Goal: Find specific page/section: Find specific page/section

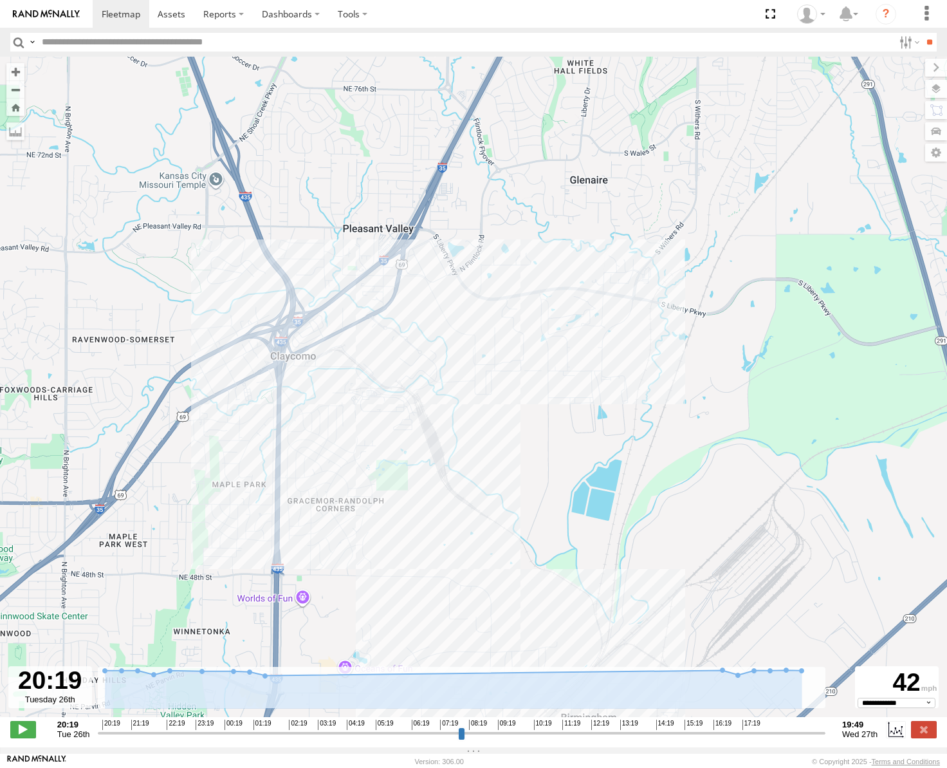
select select "**********"
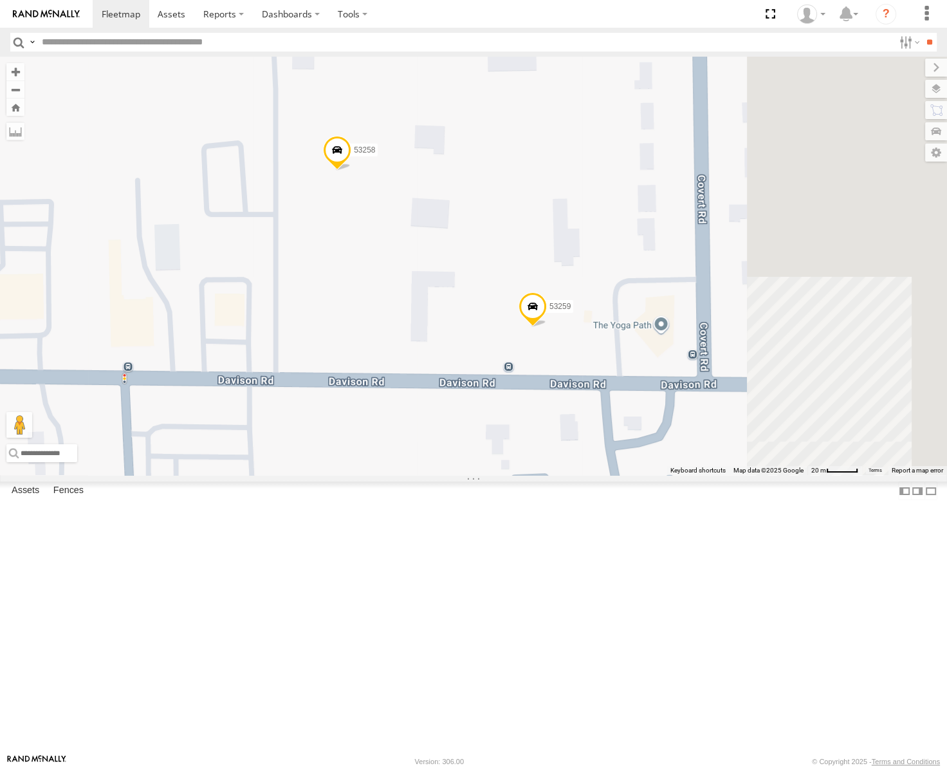
drag, startPoint x: 721, startPoint y: 408, endPoint x: 589, endPoint y: 326, distance: 156.1
click at [589, 326] on div "53217 53253 53278 53265 53272 53203 53104 53145 53105 53214 53137 53218 53292 5…" at bounding box center [473, 266] width 947 height 418
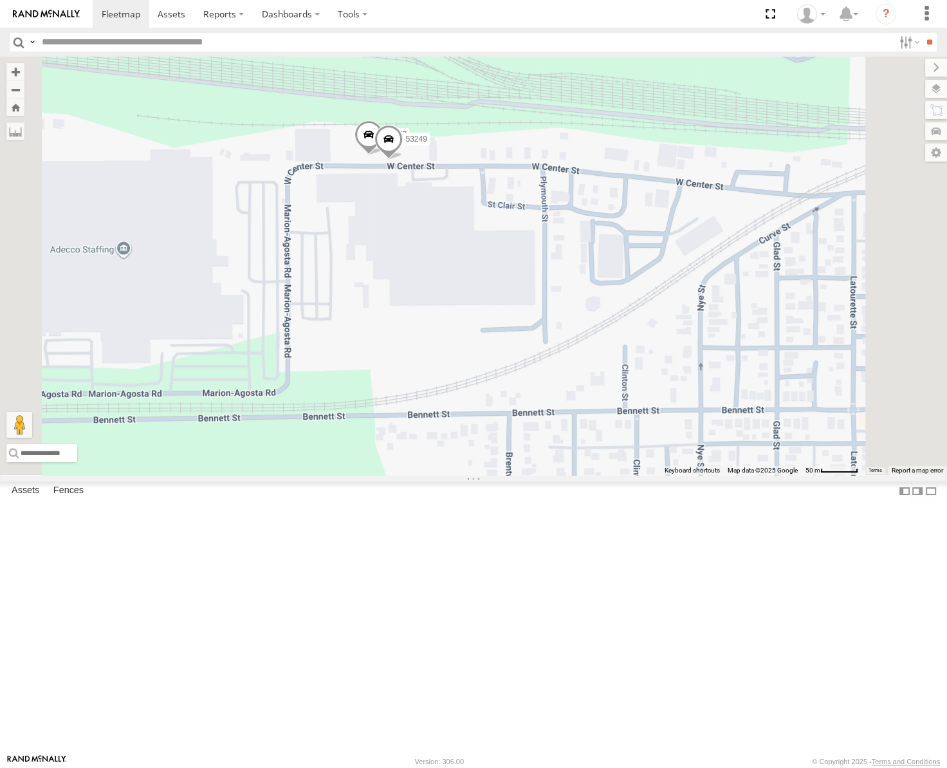
drag, startPoint x: 530, startPoint y: 335, endPoint x: 573, endPoint y: 351, distance: 45.2
click at [573, 351] on div "53214 53217 53278 53253 53137 53265 53292 53271 53272 53151 53203 53104 53145 5…" at bounding box center [473, 266] width 947 height 418
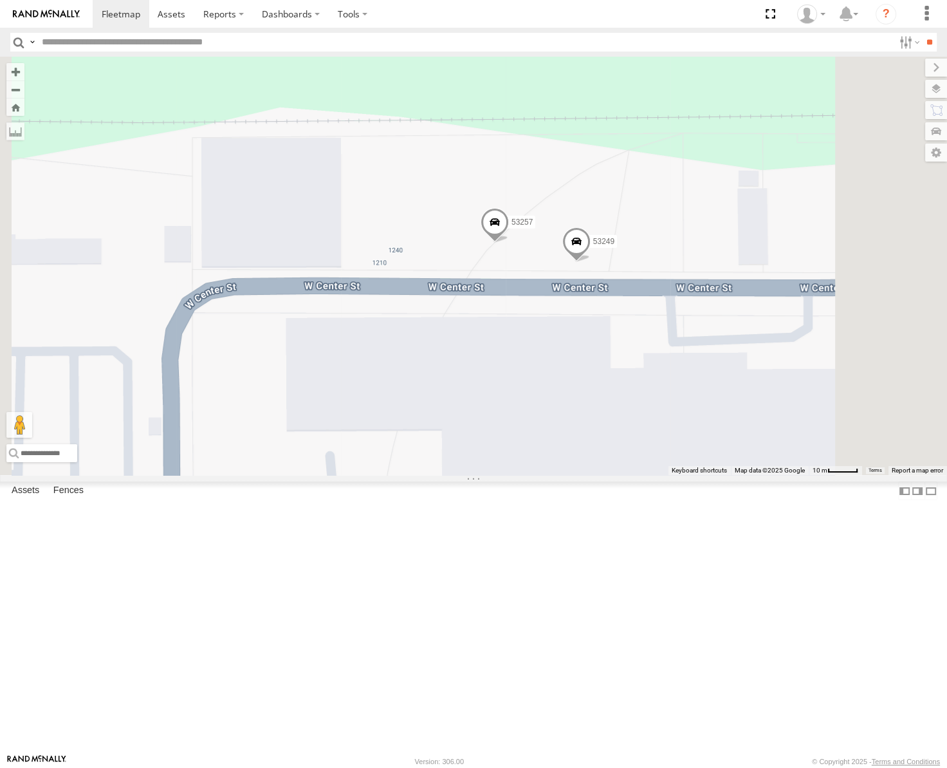
drag, startPoint x: 709, startPoint y: 375, endPoint x: 674, endPoint y: 400, distance: 42.3
click at [674, 400] on div "53214 53217 53278 53253 53137 53265 53292 53271 53272 53151 53203 53104 53145 5…" at bounding box center [473, 266] width 947 height 418
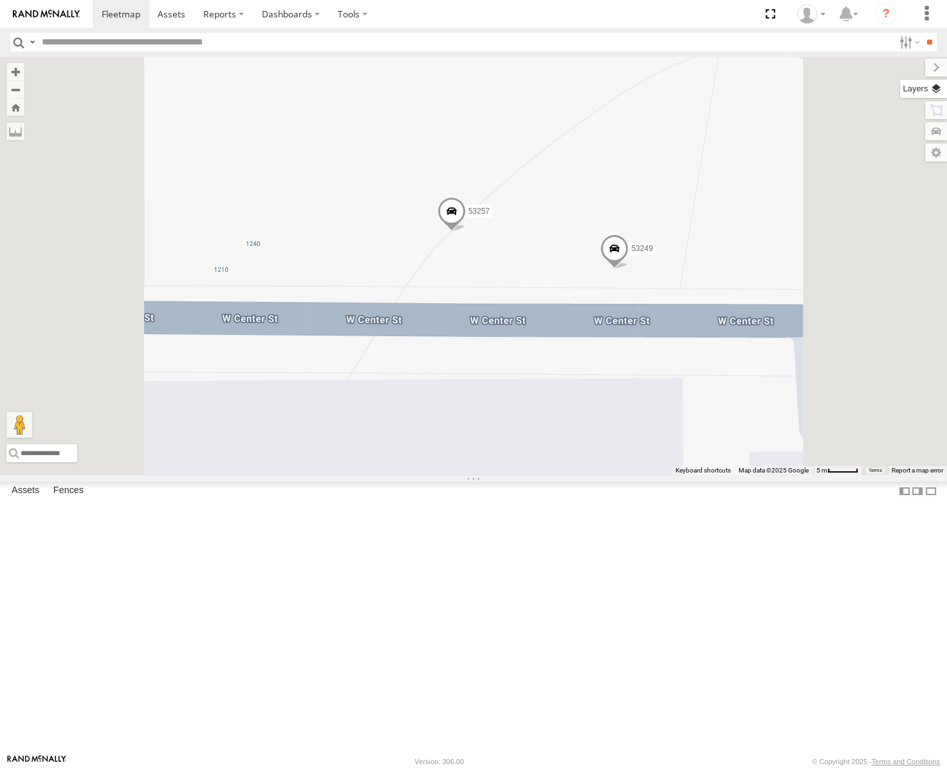
click at [933, 88] on label at bounding box center [923, 89] width 47 height 18
click at [0, 0] on span "Basemaps" at bounding box center [0, 0] width 0 height 0
click at [0, 0] on span "Satellite" at bounding box center [0, 0] width 0 height 0
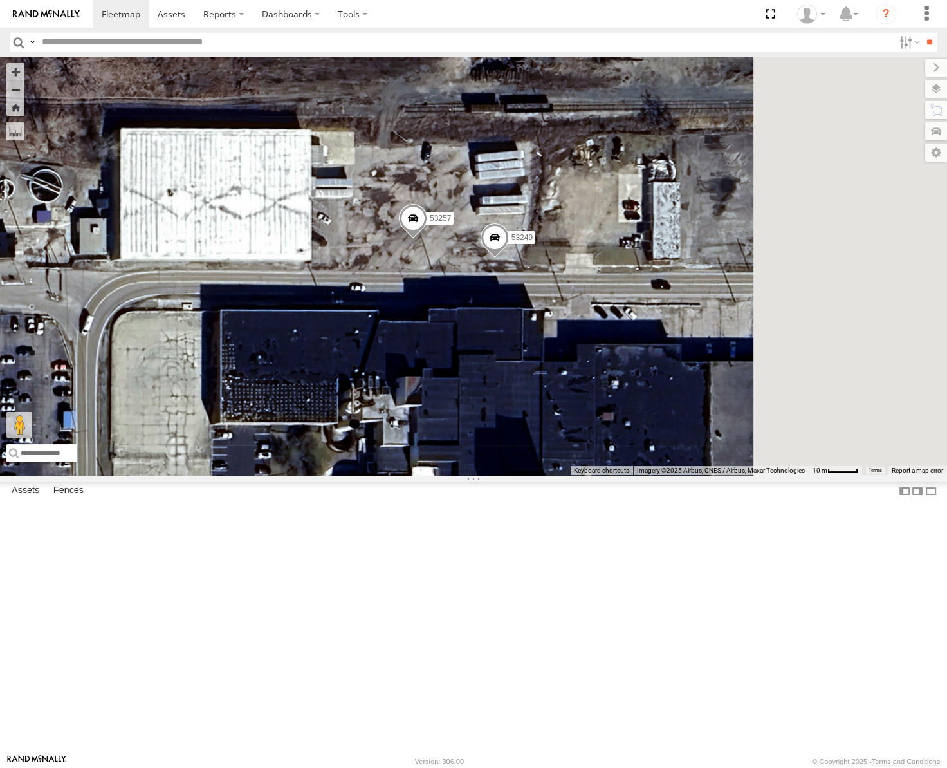
drag, startPoint x: 696, startPoint y: 408, endPoint x: 598, endPoint y: 418, distance: 99.0
click at [598, 418] on div "53214 53217 53278 53253 53137 53265 53292 53271 53272 53151 53203 53104 53145 5…" at bounding box center [473, 266] width 947 height 418
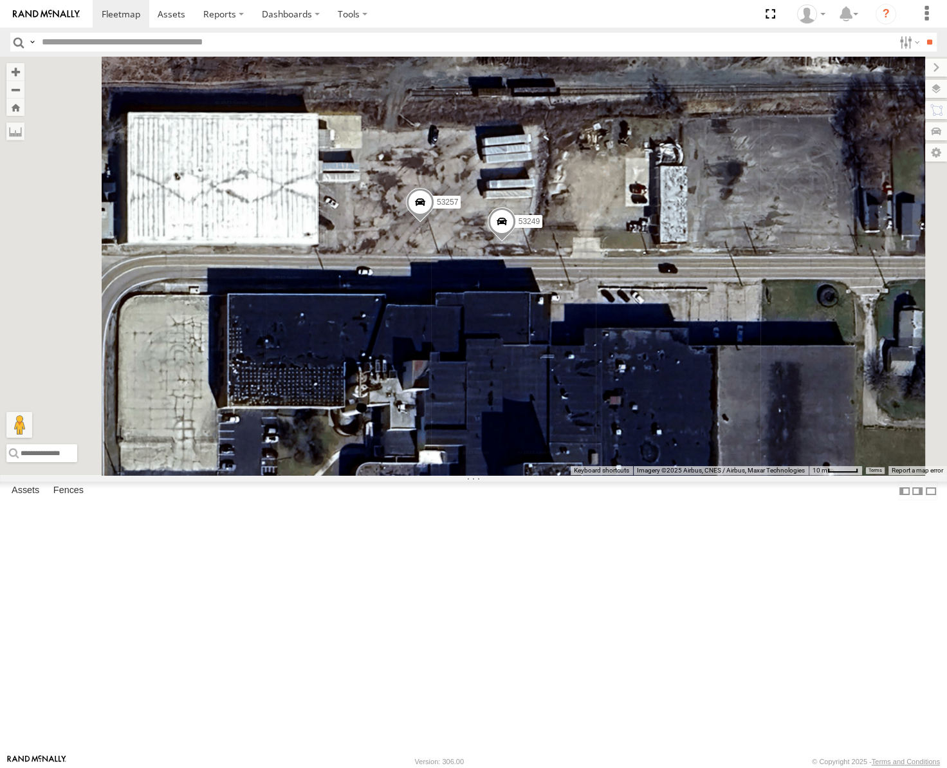
drag, startPoint x: 571, startPoint y: 405, endPoint x: 611, endPoint y: 394, distance: 41.4
click at [611, 394] on div "53214 53217 53278 53253 53137 53265 53292 53271 53272 53151 53203 53104 53145 5…" at bounding box center [473, 266] width 947 height 418
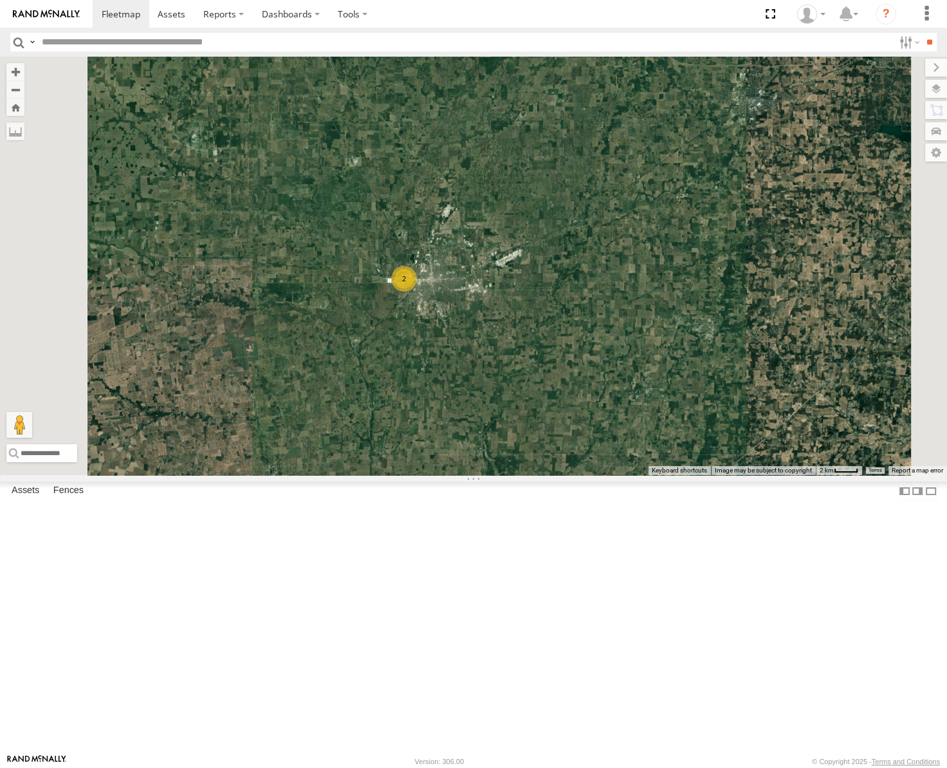
drag, startPoint x: 604, startPoint y: 390, endPoint x: 642, endPoint y: 286, distance: 111.0
click at [642, 286] on div "53214 53217 53278 53253 53137 53265 53292 53271 53272 53151 53203 53104 53145 5…" at bounding box center [473, 266] width 947 height 418
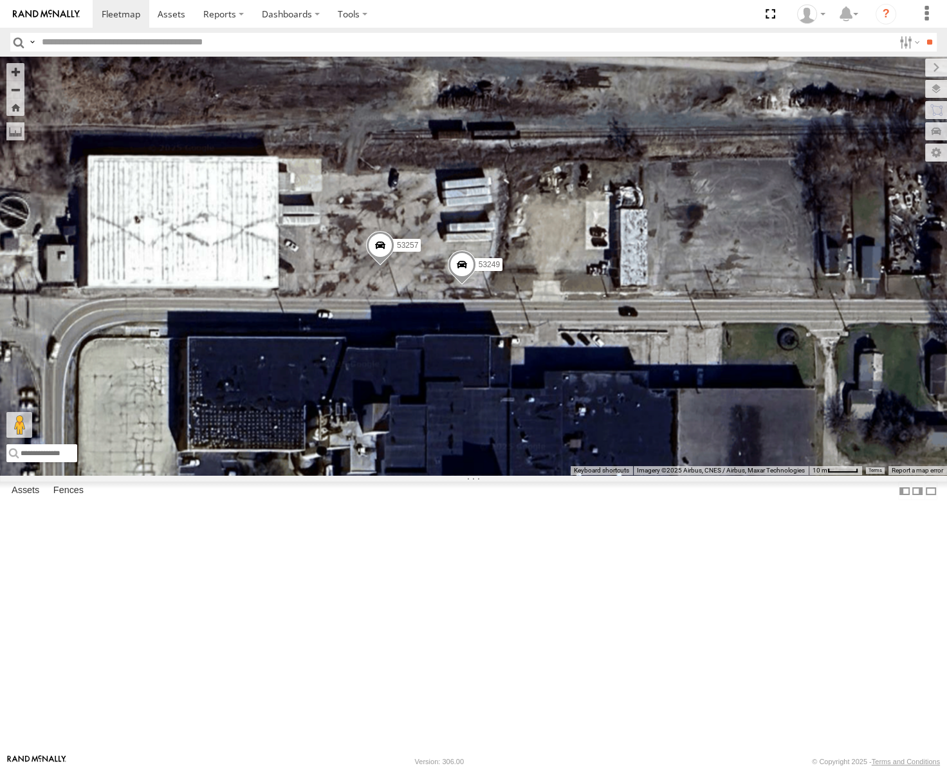
drag, startPoint x: 594, startPoint y: 254, endPoint x: 589, endPoint y: 248, distance: 7.7
click at [589, 248] on div "53214 53217 53278 53253 53137 53265 53292 53271 53272 53151 53203 53104 53145 5…" at bounding box center [473, 266] width 947 height 418
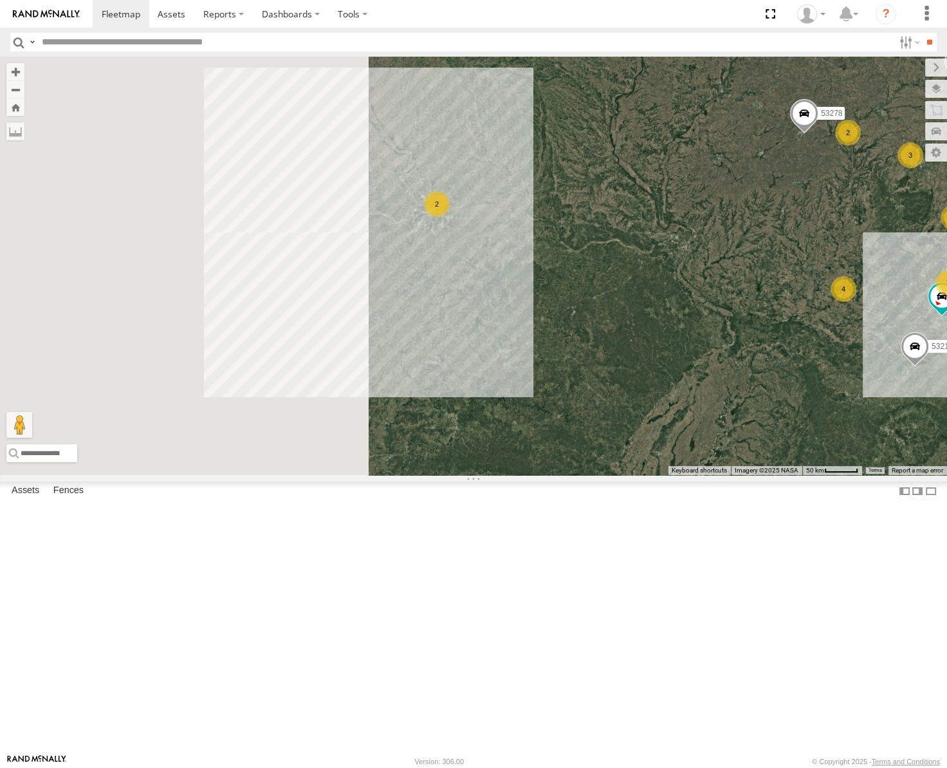
drag, startPoint x: 637, startPoint y: 347, endPoint x: 705, endPoint y: 366, distance: 70.3
click at [705, 366] on div "53214 53217 53278 53253 53137 53265 53292 8 10 4 2 7 4 53272 3 3 4 3 53151 5320…" at bounding box center [473, 266] width 947 height 418
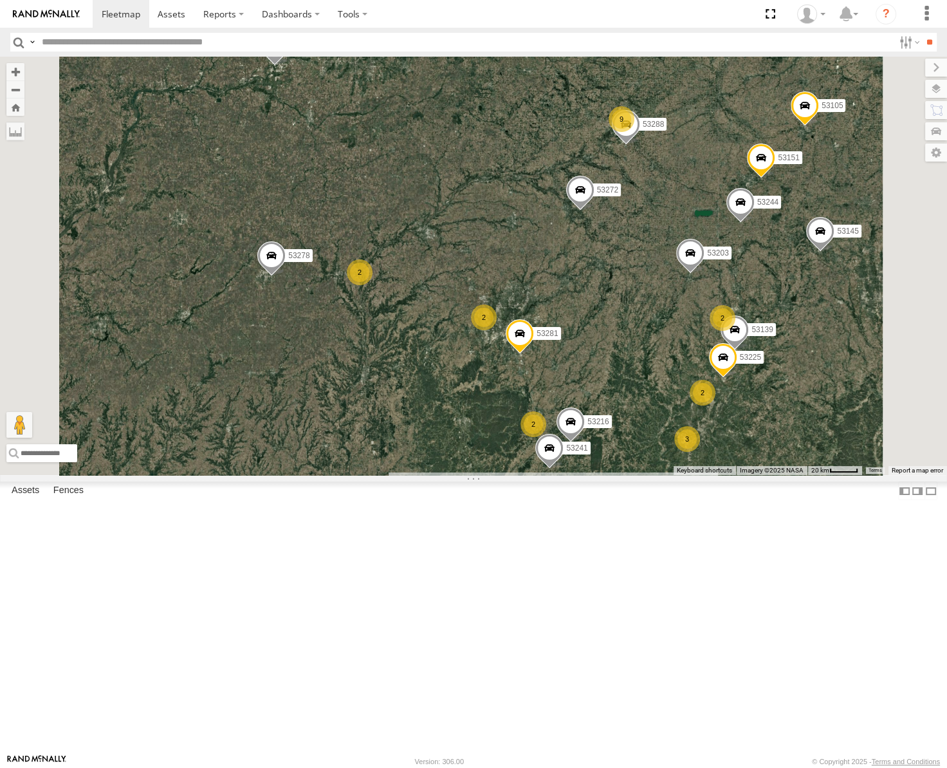
drag, startPoint x: 598, startPoint y: 255, endPoint x: 373, endPoint y: 456, distance: 302.2
click at [373, 456] on div "53272 53217 53278 53253 53137 53265 53292 53284 53151 53203 53104 53145 53105 5…" at bounding box center [473, 266] width 947 height 418
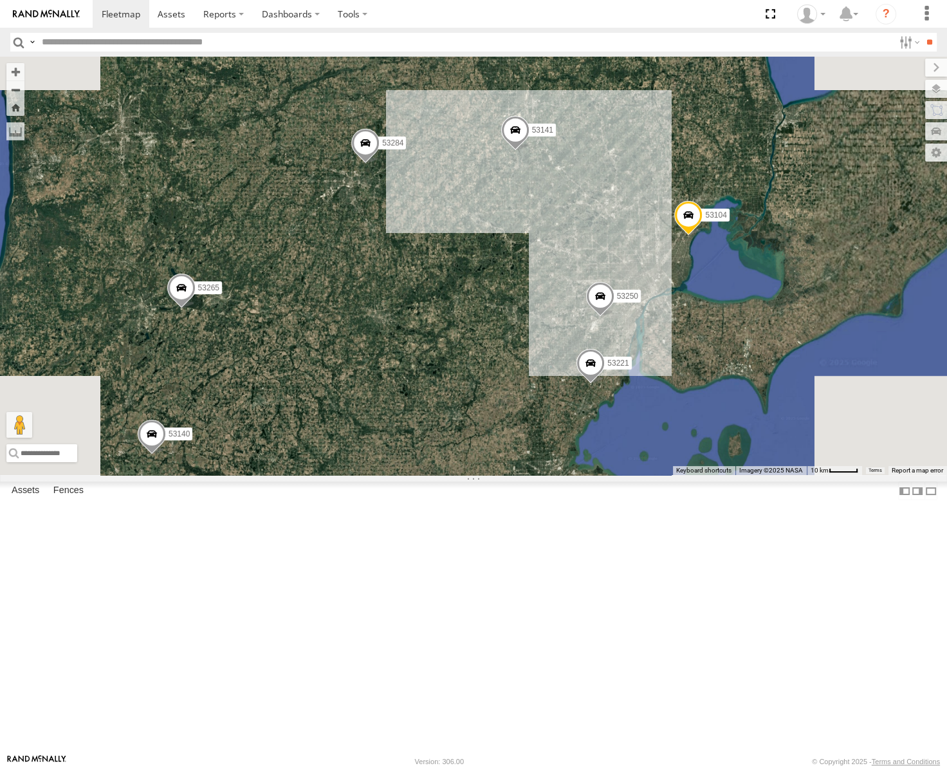
drag, startPoint x: 655, startPoint y: 271, endPoint x: 561, endPoint y: 354, distance: 125.9
click at [561, 354] on div "53272 53217 53278 53253 53137 53265 53292 53284 53151 53203 53104 53145 53105 5…" at bounding box center [473, 266] width 947 height 418
